Goal: Information Seeking & Learning: Find specific page/section

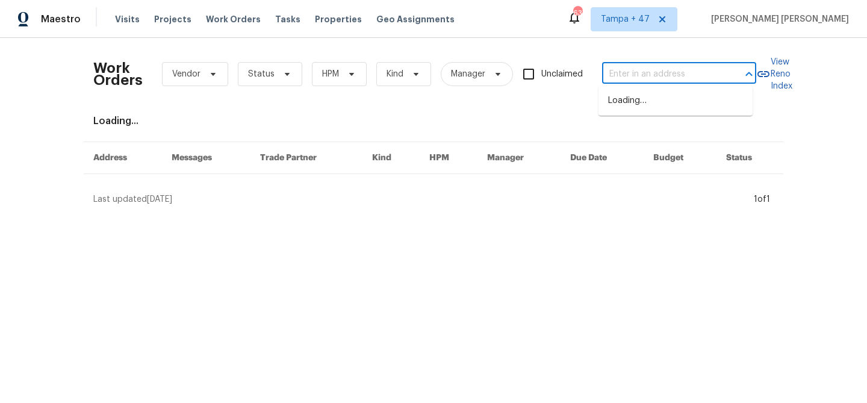
click at [614, 76] on input "text" at bounding box center [662, 74] width 120 height 19
paste input "[STREET_ADDRESS]"
type input "[STREET_ADDRESS]"
click at [628, 105] on li "[STREET_ADDRESS]" at bounding box center [676, 101] width 154 height 20
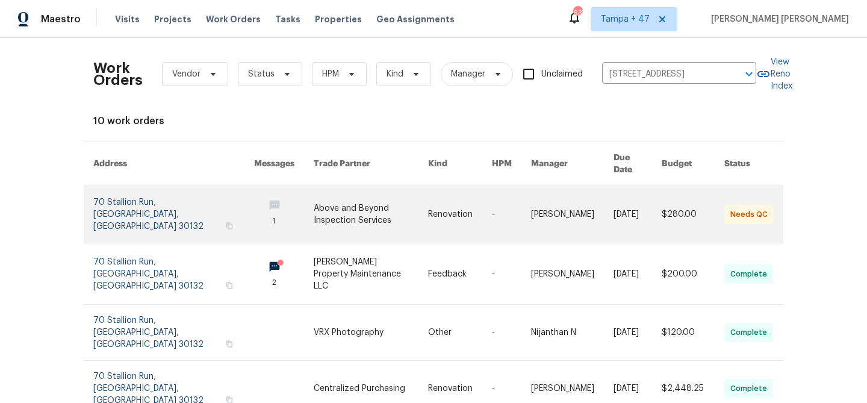
click at [614, 213] on link at bounding box center [638, 214] width 48 height 57
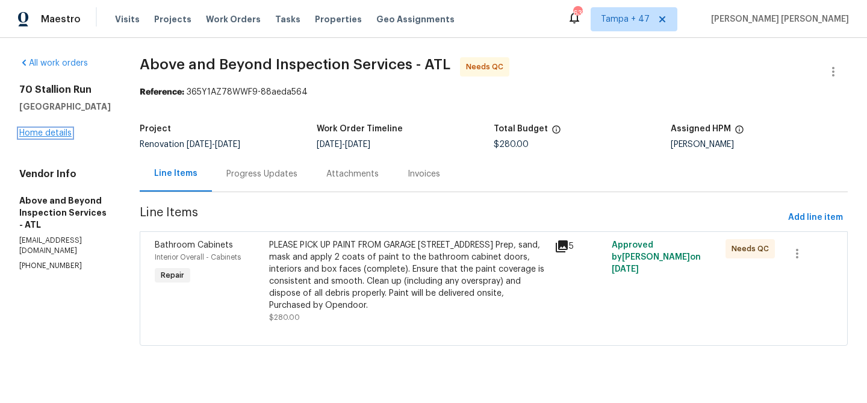
click at [48, 134] on link "Home details" at bounding box center [45, 133] width 52 height 8
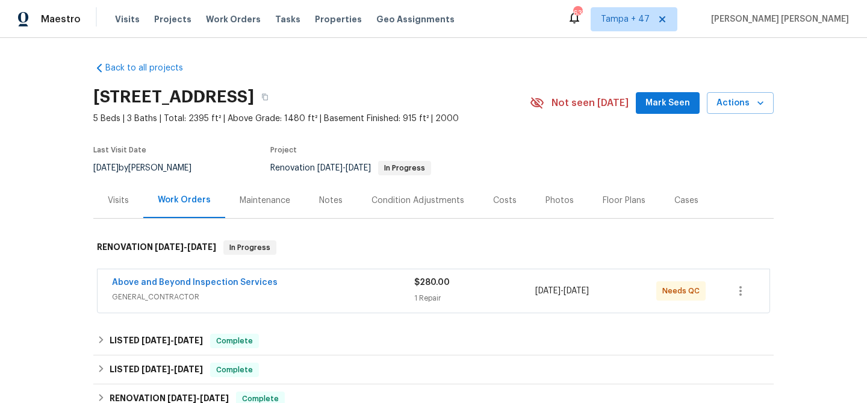
scroll to position [82, 0]
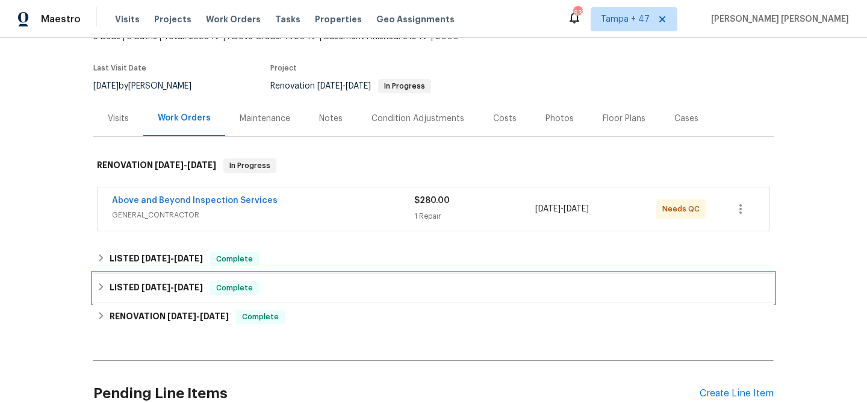
click at [285, 284] on div "LISTED 9/13/25 - 9/15/25 Complete" at bounding box center [433, 288] width 673 height 14
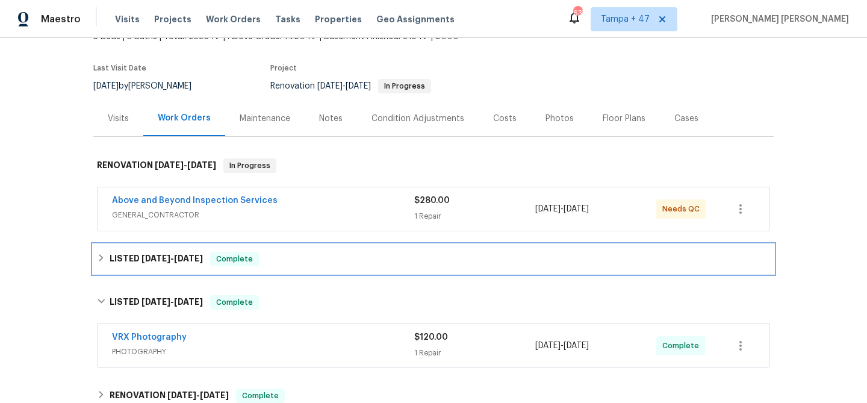
click at [297, 256] on div "LISTED 9/23/25 - 9/25/25 Complete" at bounding box center [433, 259] width 673 height 14
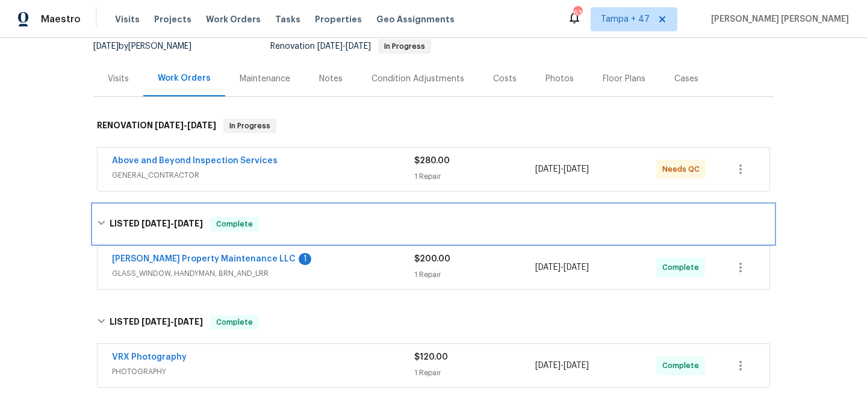
scroll to position [180, 0]
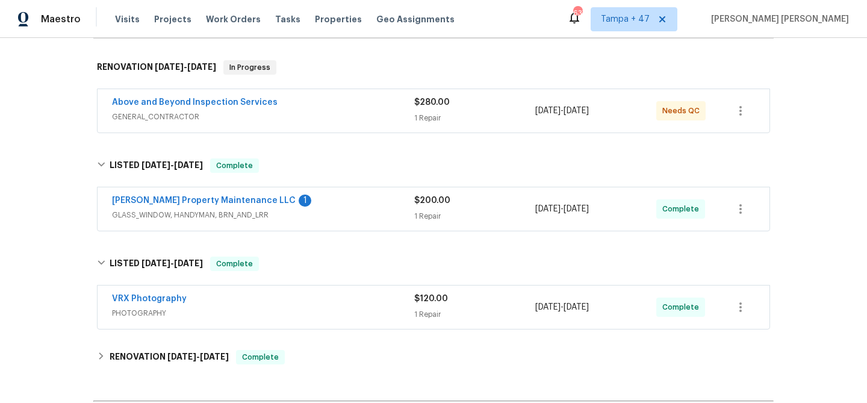
click at [367, 198] on div "Glen Property Maintenance LLC 1" at bounding box center [263, 202] width 302 height 14
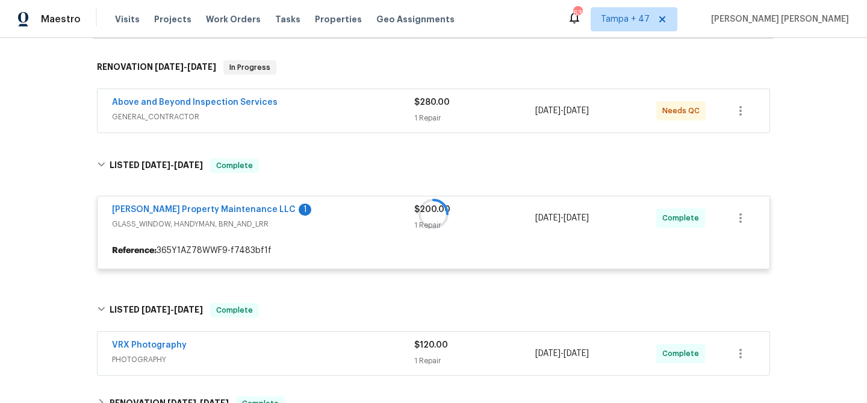
click at [383, 105] on div "Above and Beyond Inspection Services" at bounding box center [263, 103] width 302 height 14
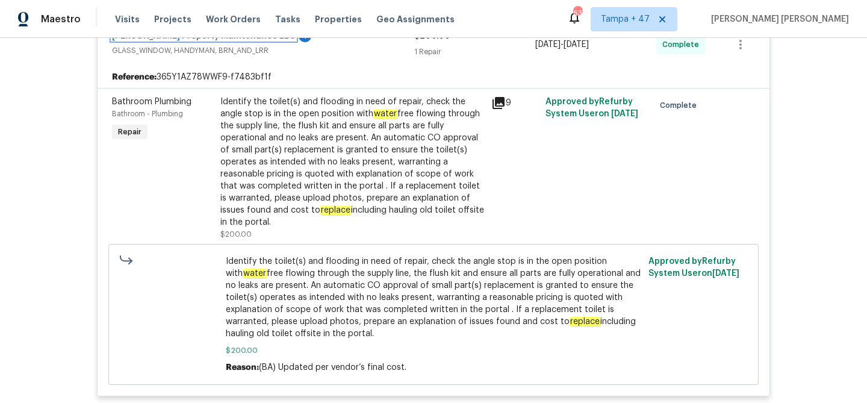
scroll to position [507, 0]
click at [223, 16] on span "Work Orders" at bounding box center [233, 19] width 55 height 12
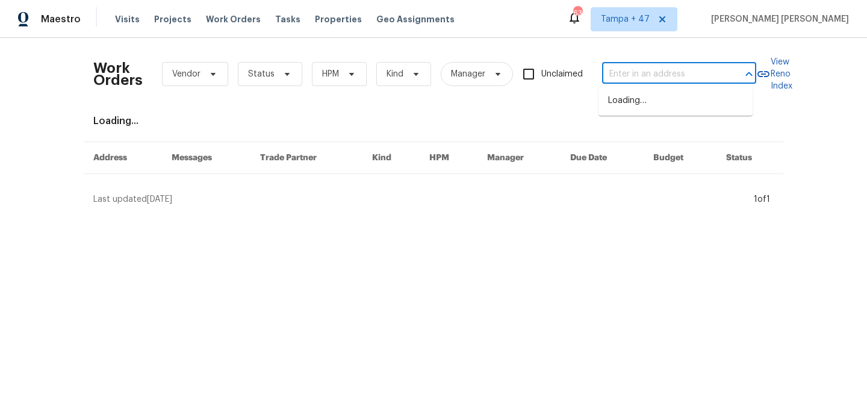
click at [636, 69] on input "text" at bounding box center [662, 74] width 120 height 19
paste input "3618 W Rancho Dr, Phoenix, AZ 85019"
type input "3618 W Rancho Dr, Phoenix, AZ 85019"
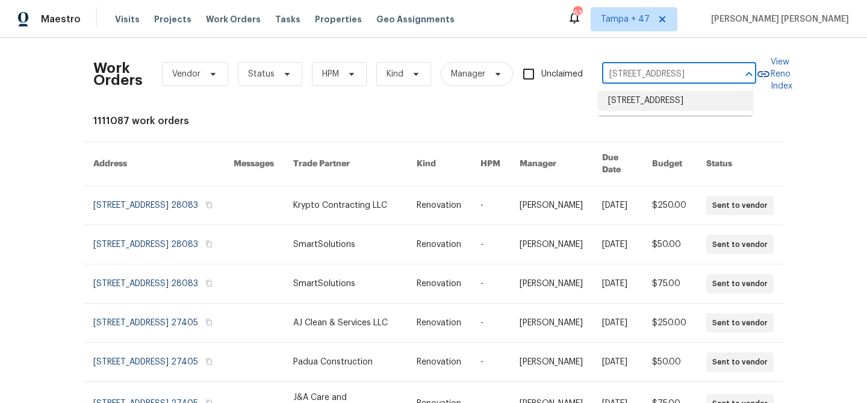
click at [668, 111] on li "3618 W Rancho Dr, Phoenix, AZ 85019" at bounding box center [676, 101] width 154 height 20
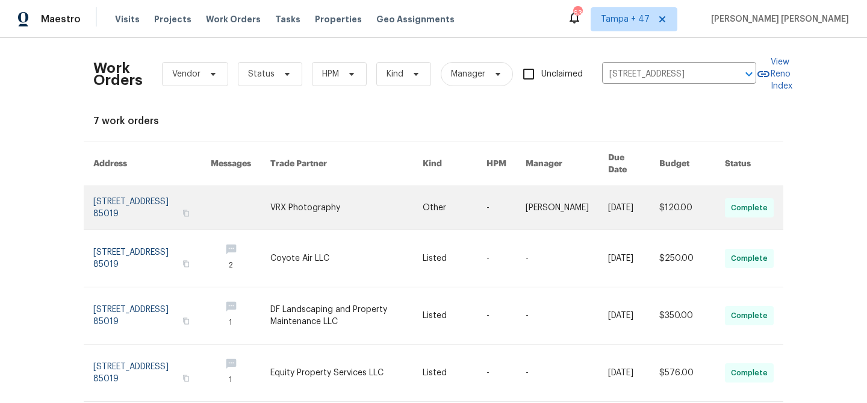
click at [639, 202] on link at bounding box center [633, 207] width 51 height 43
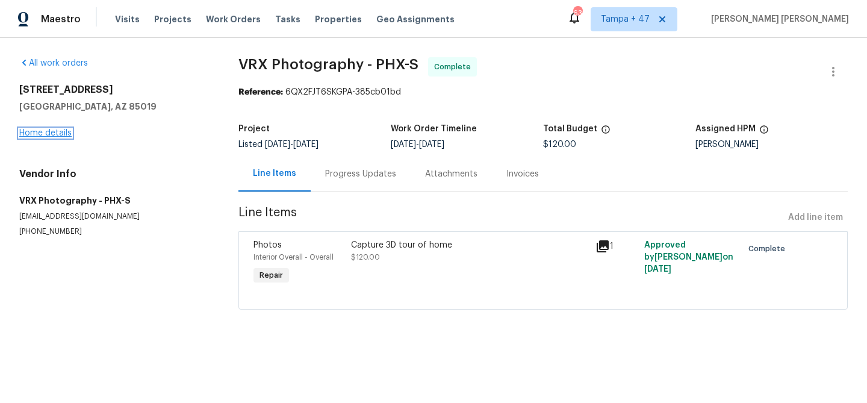
click at [45, 136] on link "Home details" at bounding box center [45, 133] width 52 height 8
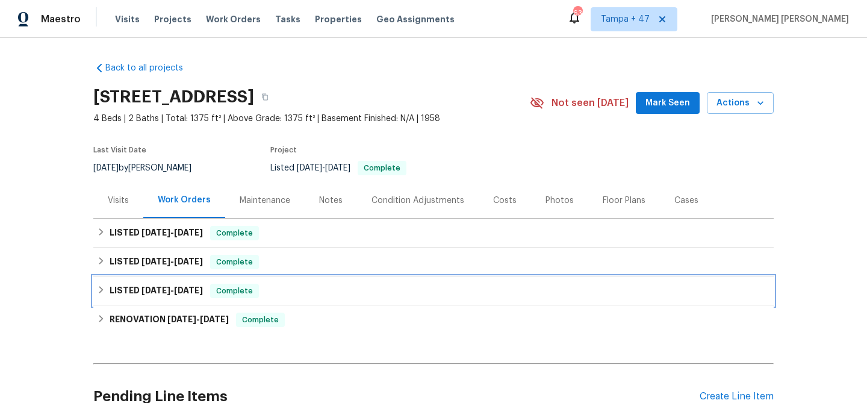
click at [222, 282] on div "LISTED 9/17/25 - 9/20/25 Complete" at bounding box center [433, 290] width 681 height 29
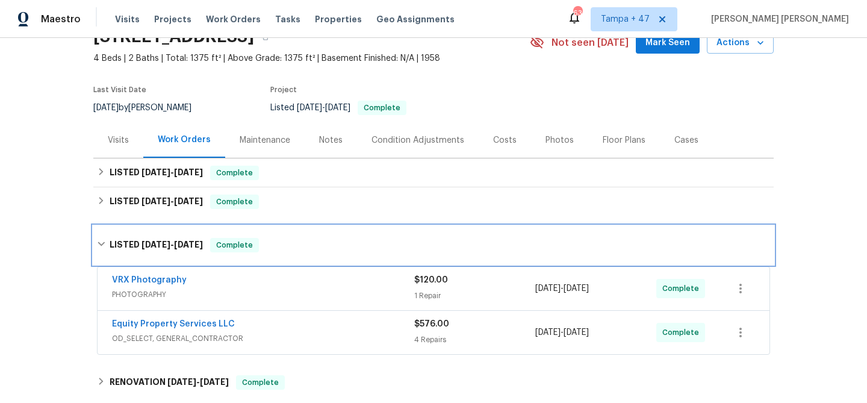
scroll to position [213, 0]
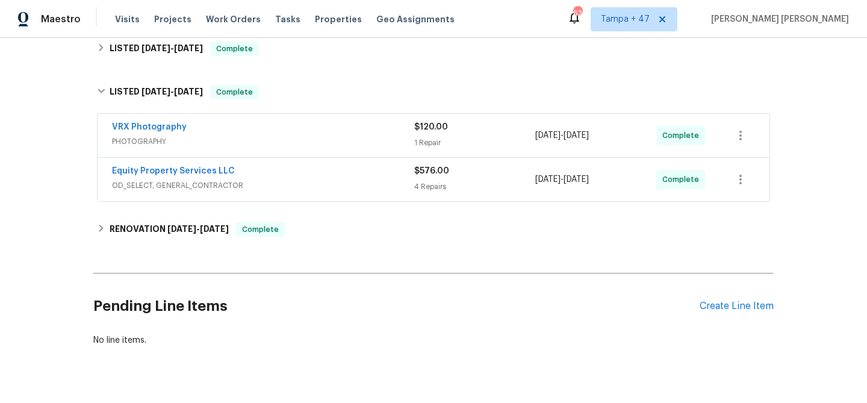
click at [325, 184] on span "OD_SELECT, GENERAL_CONTRACTOR" at bounding box center [263, 185] width 302 height 12
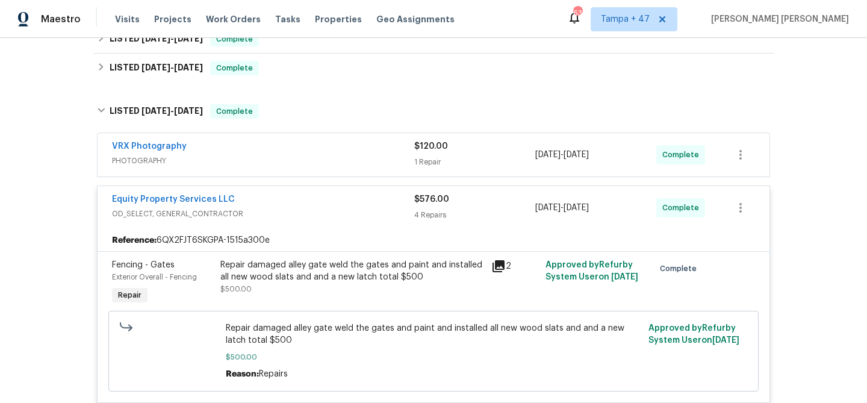
scroll to position [193, 0]
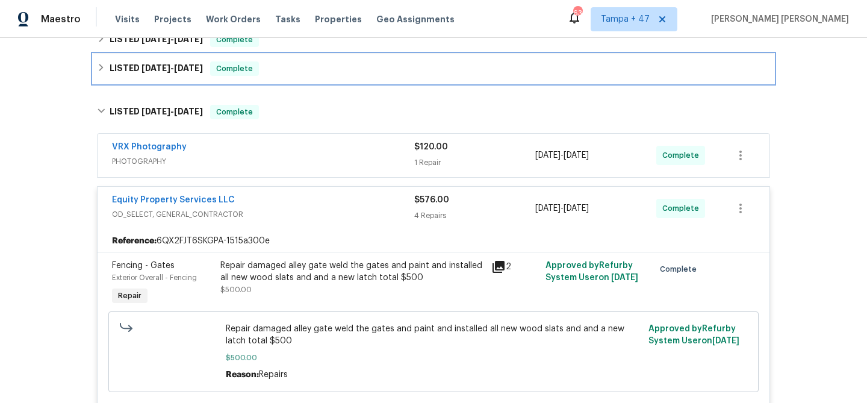
click at [267, 63] on div "LISTED 9/17/25 - 9/19/25 Complete" at bounding box center [433, 68] width 673 height 14
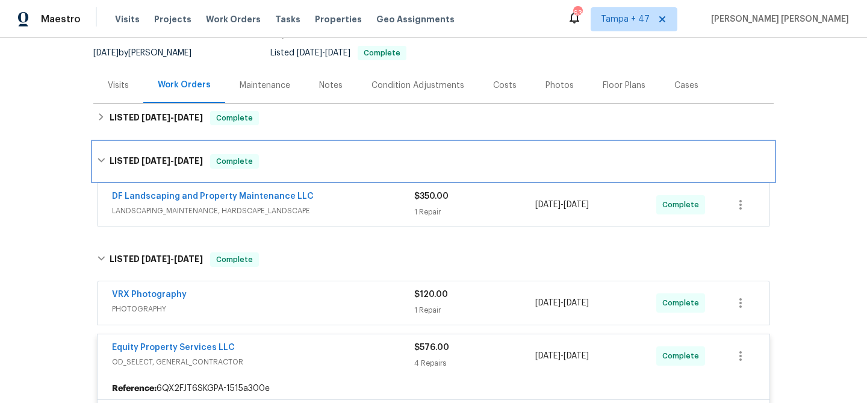
scroll to position [106, 0]
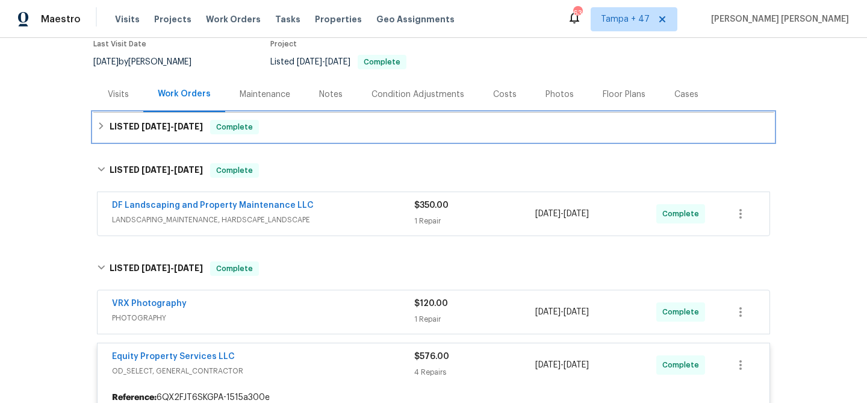
click at [274, 123] on div "LISTED 9/17/25 - 9/22/25 Complete" at bounding box center [433, 127] width 673 height 14
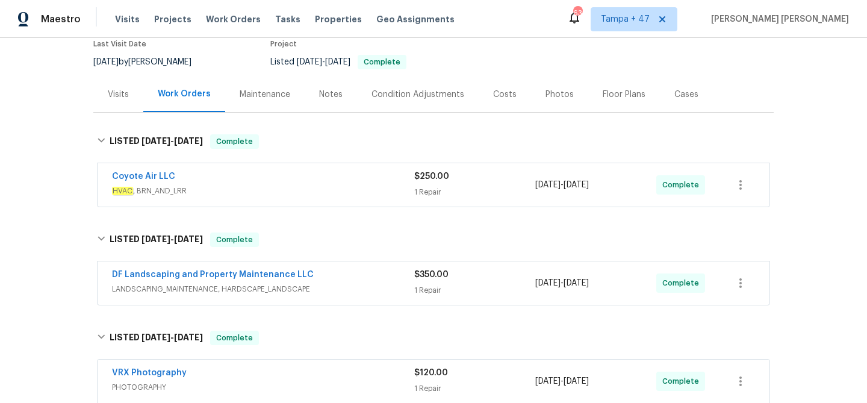
click at [375, 264] on div "DF Landscaping and Property Maintenance LLC LANDSCAPING_MAINTENANCE, HARDSCAPE_…" at bounding box center [434, 282] width 672 height 43
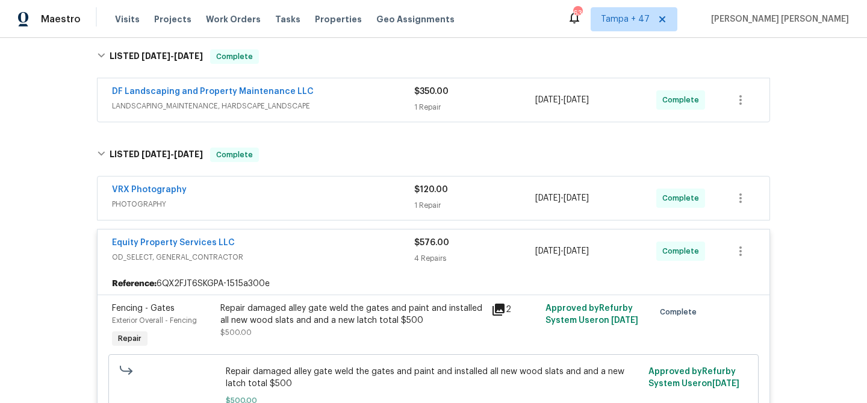
scroll to position [239, 0]
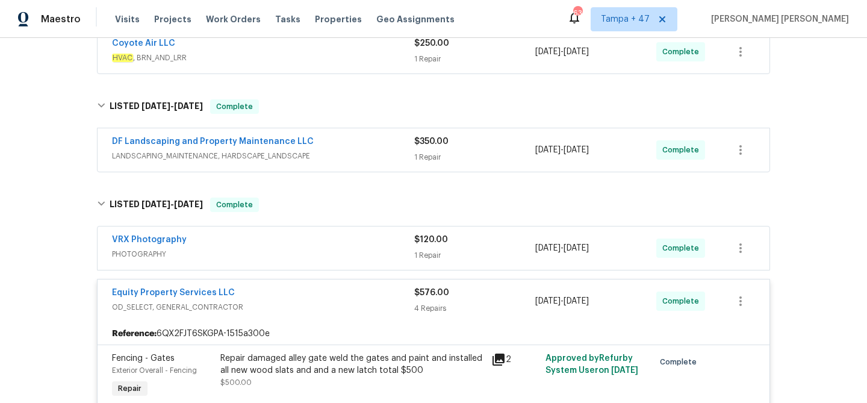
click at [329, 235] on div "VRX Photography" at bounding box center [263, 241] width 302 height 14
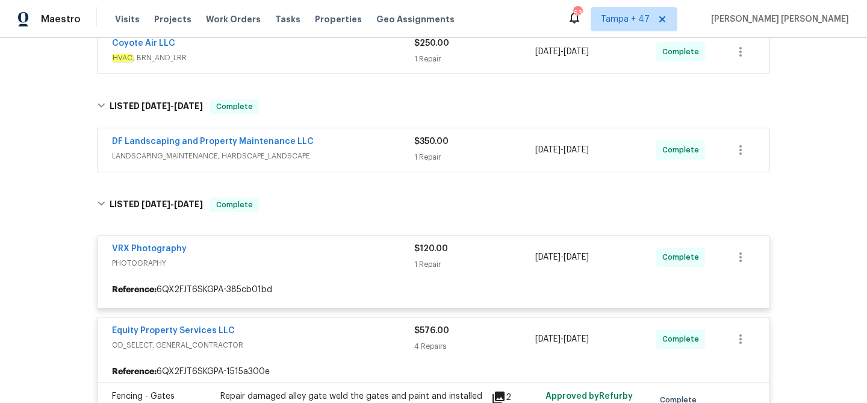
click at [358, 156] on span "LANDSCAPING_MAINTENANCE, HARDSCAPE_LANDSCAPE" at bounding box center [263, 156] width 302 height 12
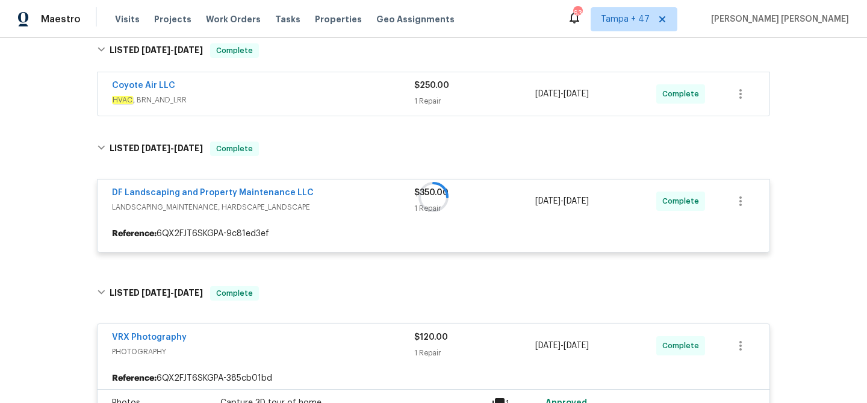
scroll to position [19, 0]
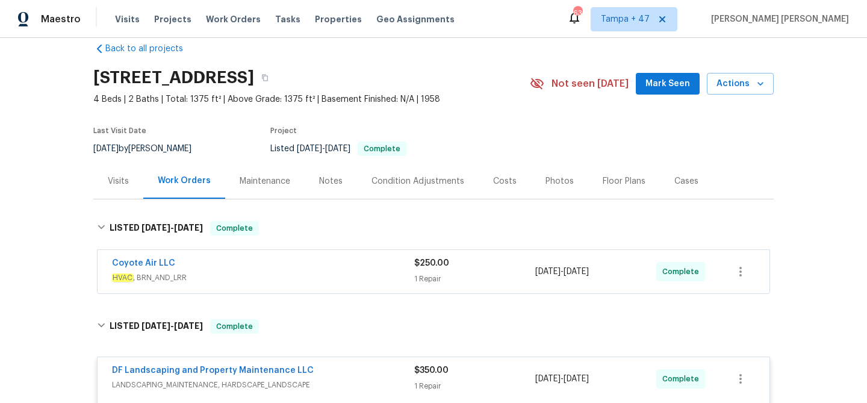
click at [370, 270] on div "Coyote Air LLC" at bounding box center [263, 264] width 302 height 14
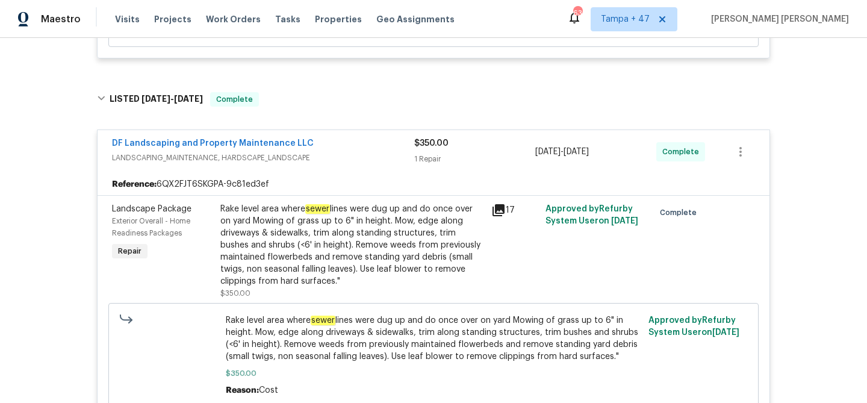
scroll to position [425, 0]
click at [384, 151] on div "DF Landscaping and Property Maintenance LLC" at bounding box center [263, 144] width 302 height 14
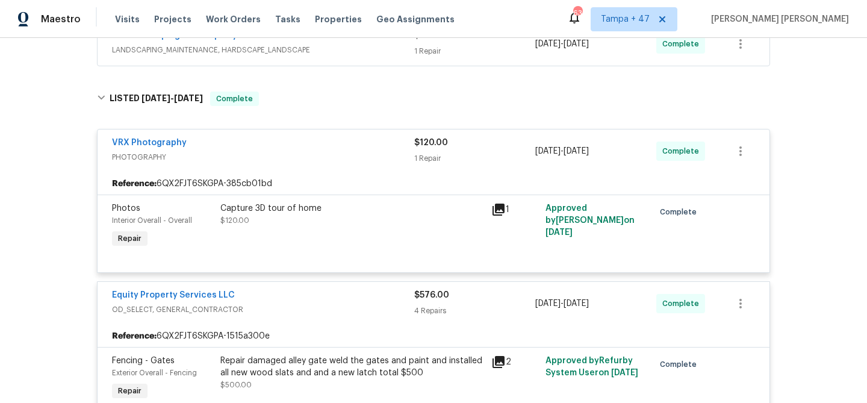
scroll to position [540, 0]
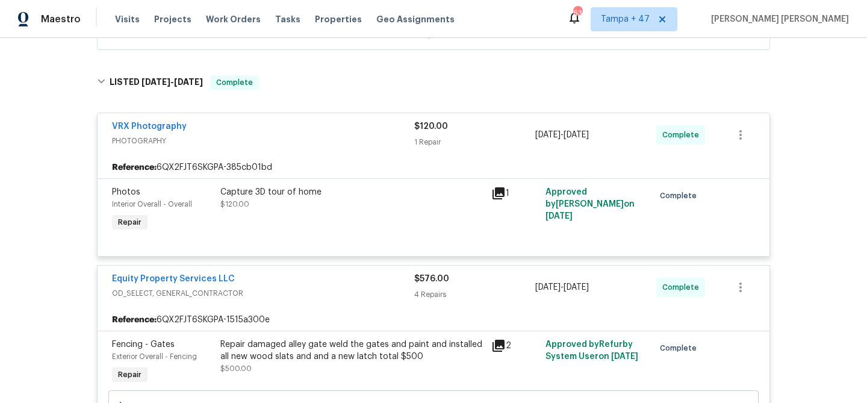
click at [345, 144] on span "PHOTOGRAPHY" at bounding box center [263, 141] width 302 height 12
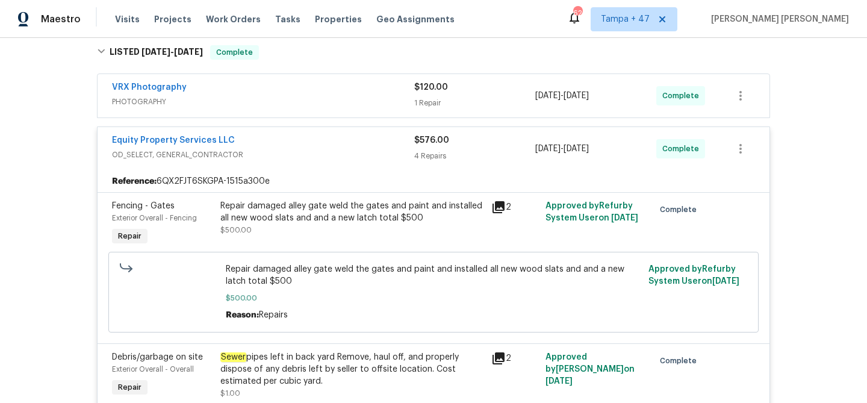
scroll to position [587, 0]
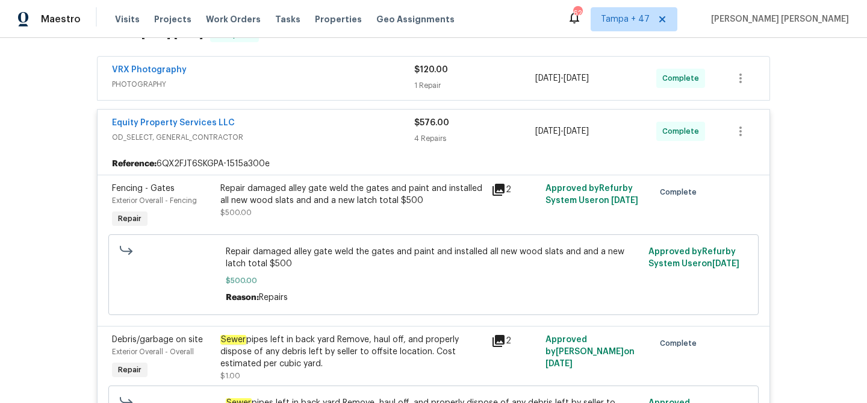
click at [350, 130] on div "Equity Property Services LLC" at bounding box center [263, 124] width 302 height 14
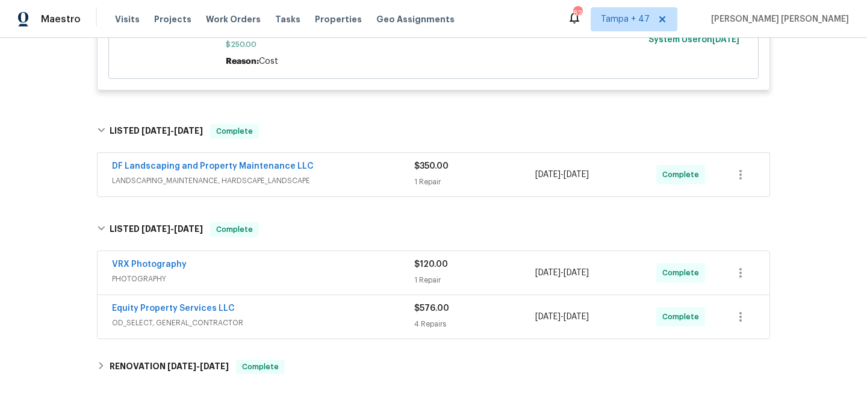
scroll to position [346, 0]
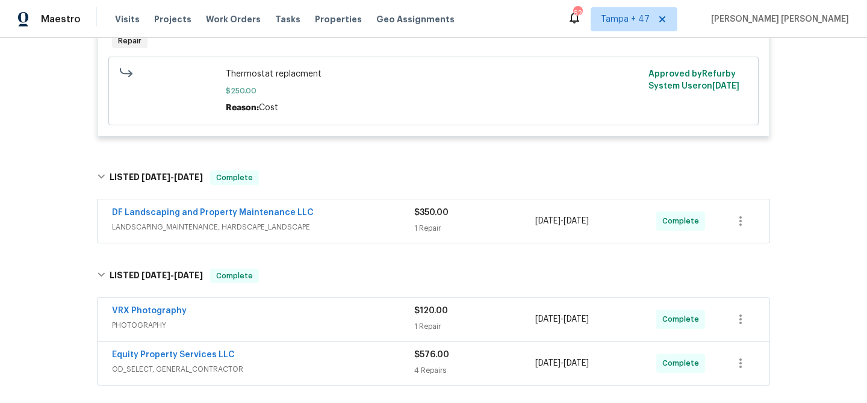
click at [378, 216] on div "DF Landscaping and Property Maintenance LLC" at bounding box center [263, 214] width 302 height 14
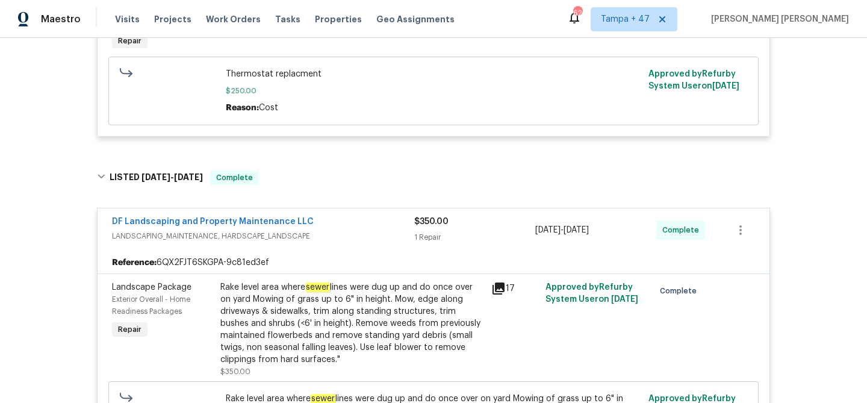
click at [378, 216] on div "DF Landscaping and Property Maintenance LLC" at bounding box center [263, 223] width 302 height 14
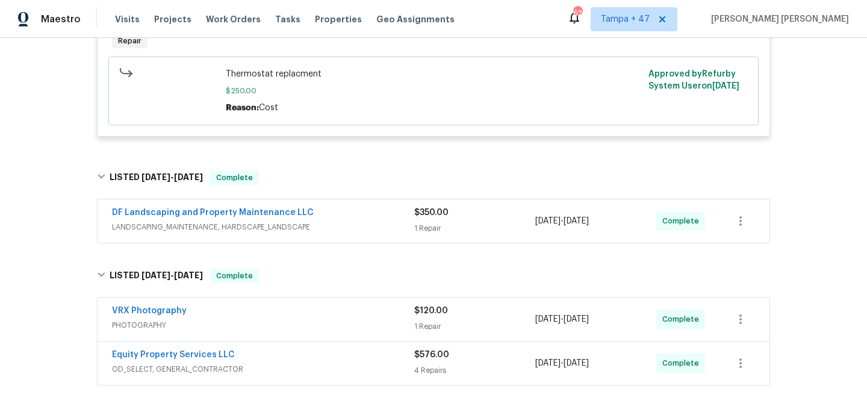
scroll to position [110, 0]
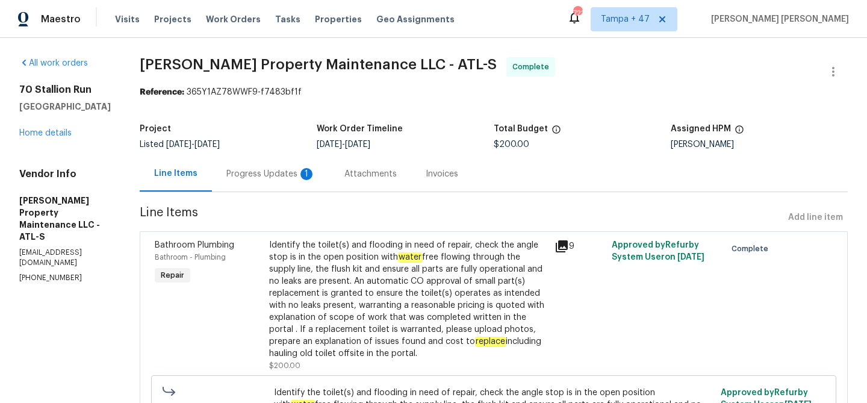
click at [278, 181] on div "Progress Updates 1" at bounding box center [271, 174] width 118 height 36
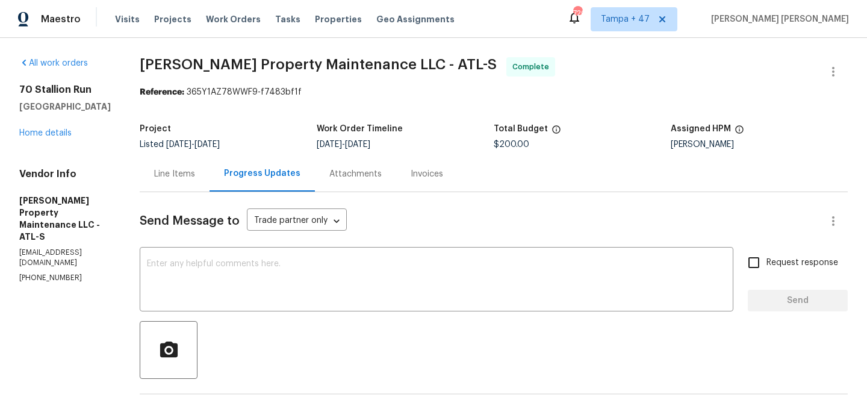
click at [170, 182] on div "Line Items" at bounding box center [175, 174] width 70 height 36
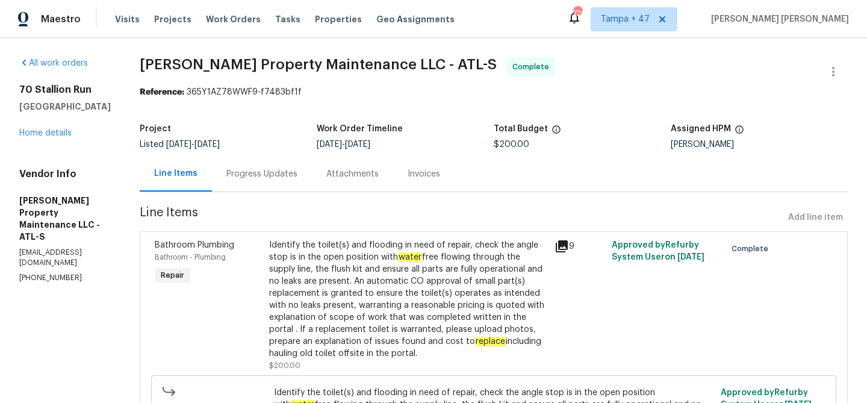
click at [277, 183] on div "Progress Updates" at bounding box center [262, 174] width 100 height 36
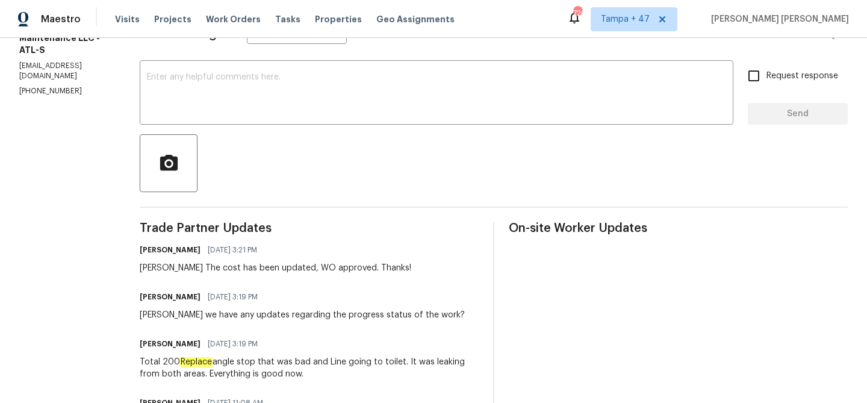
scroll to position [243, 0]
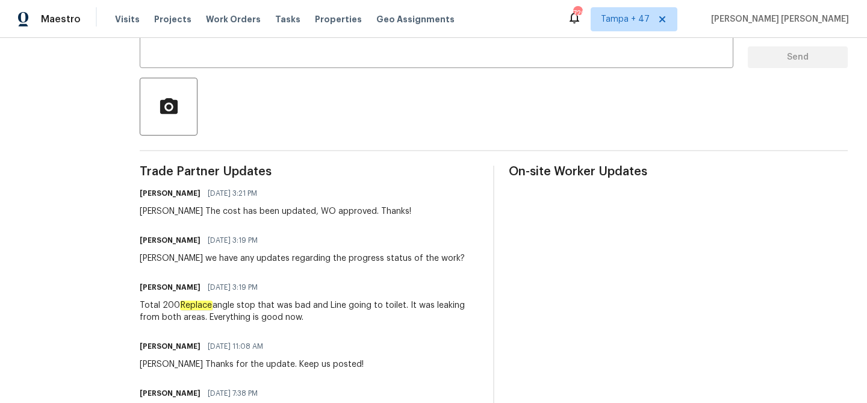
click at [231, 304] on div "Total 200 Replace angle stop that was bad and Line going to toilet. It was leak…" at bounding box center [309, 311] width 339 height 24
click at [400, 306] on div "Total 200 Replace angle stop that was bad and Line going to toilet. It was leak…" at bounding box center [309, 311] width 339 height 24
copy div "angle stop that was bad and Line going to toilet"
click at [149, 317] on div "Total 200 Replace angle stop that was bad and Line going to toilet. It was leak…" at bounding box center [309, 311] width 339 height 24
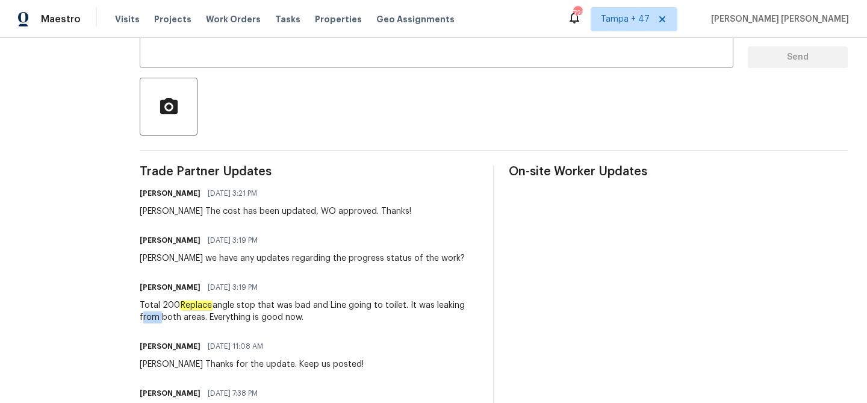
click at [149, 317] on div "Total 200 Replace angle stop that was bad and Line going to toilet. It was leak…" at bounding box center [309, 311] width 339 height 24
click at [190, 319] on div "Total 200 Replace angle stop that was bad and Line going to toilet. It was leak…" at bounding box center [309, 311] width 339 height 24
copy div "from both areas"
